Goal: Find specific page/section: Find specific page/section

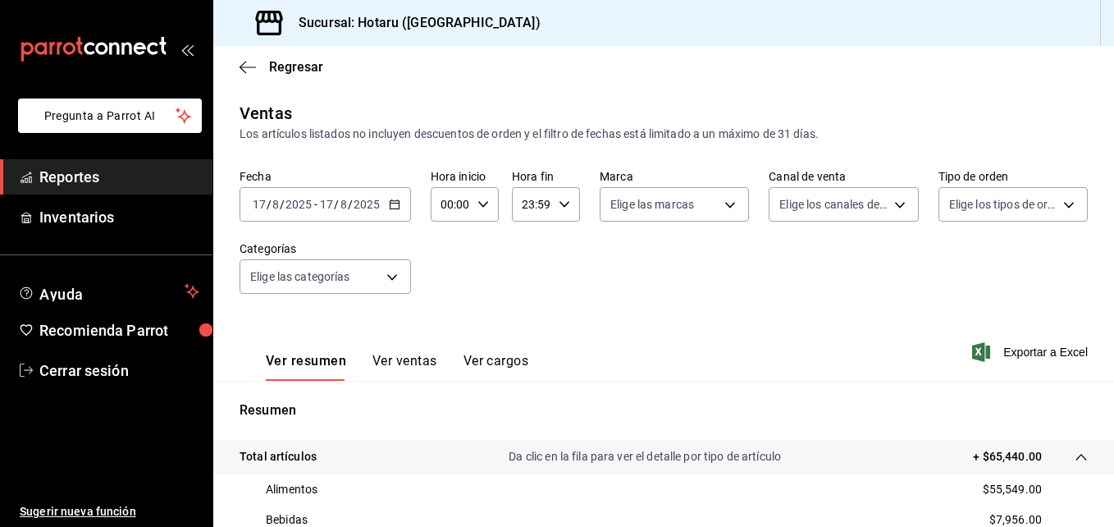
scroll to position [328, 0]
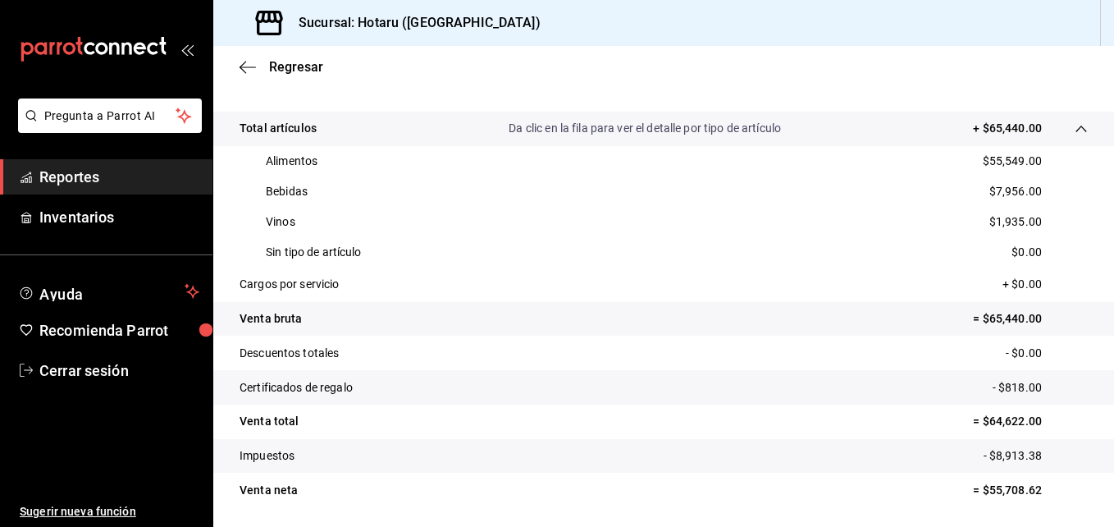
drag, startPoint x: 103, startPoint y: 180, endPoint x: 400, endPoint y: 273, distance: 311.4
click at [103, 180] on span "Reportes" at bounding box center [119, 177] width 160 height 22
